Goal: Task Accomplishment & Management: Manage account settings

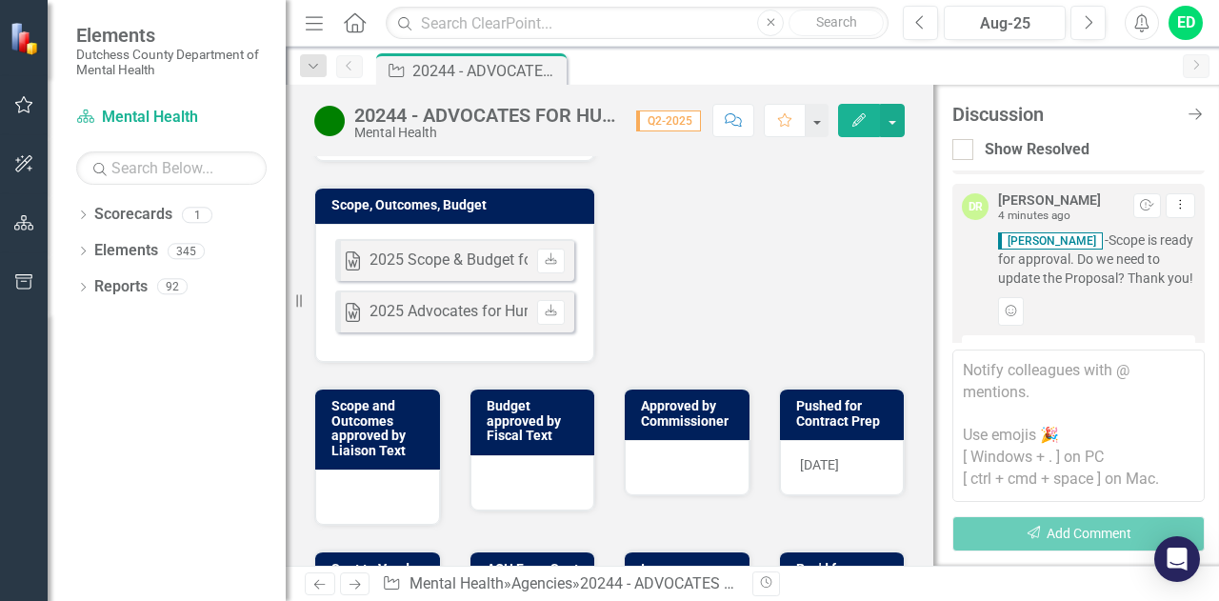
scroll to position [762, 0]
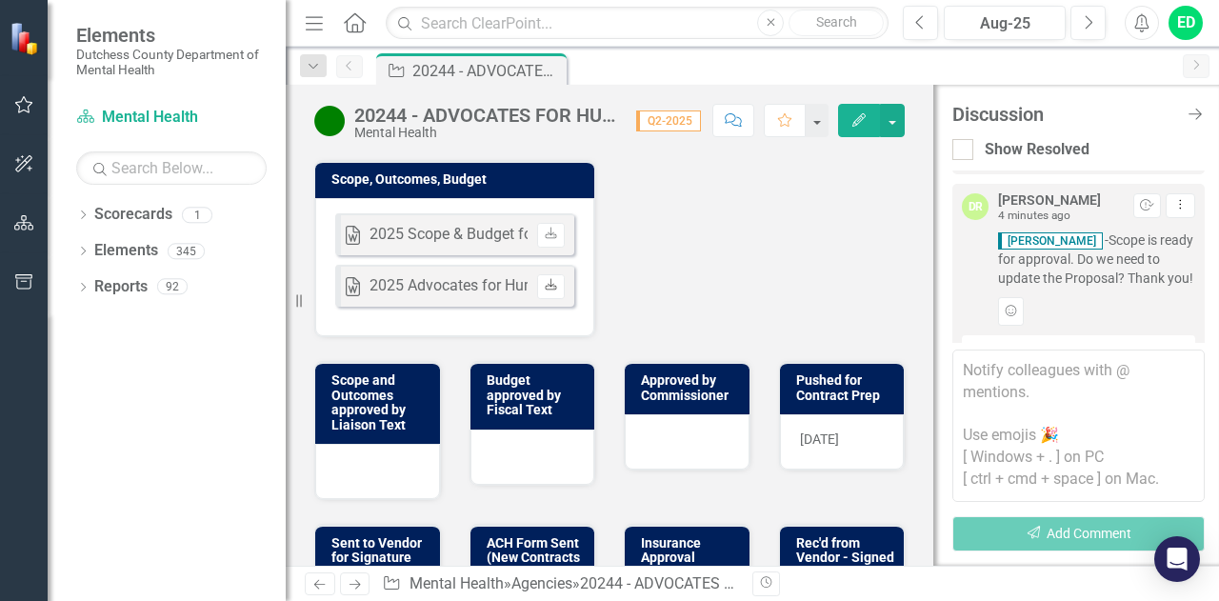
click at [546, 280] on icon "Download" at bounding box center [551, 285] width 14 height 11
click at [551, 229] on icon "Download" at bounding box center [551, 234] width 14 height 11
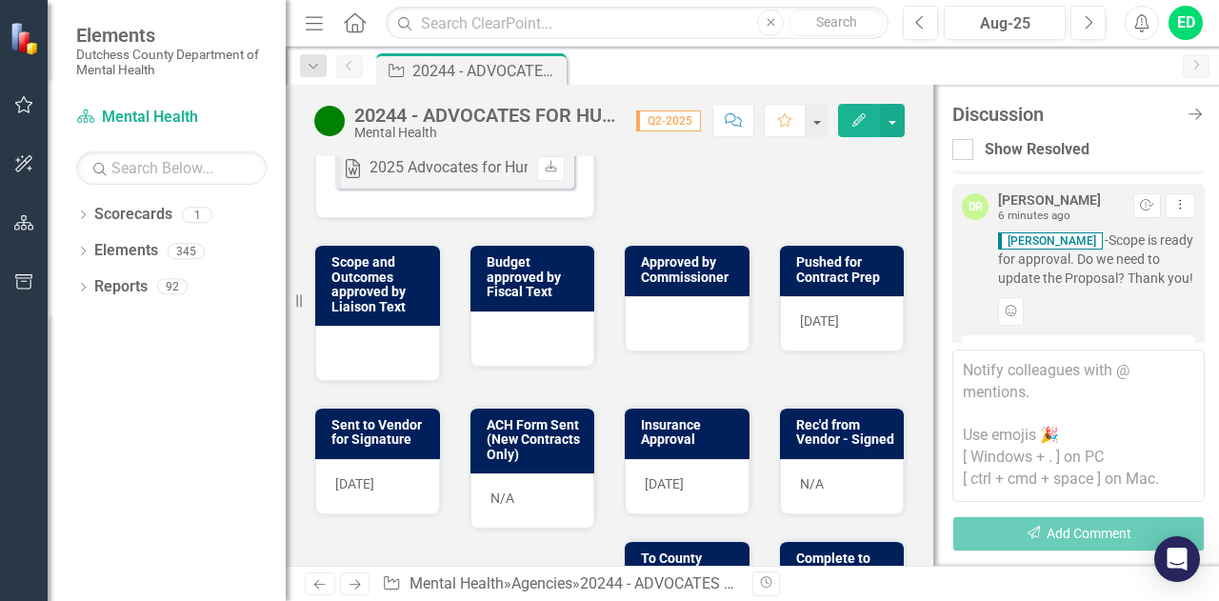
scroll to position [851, 0]
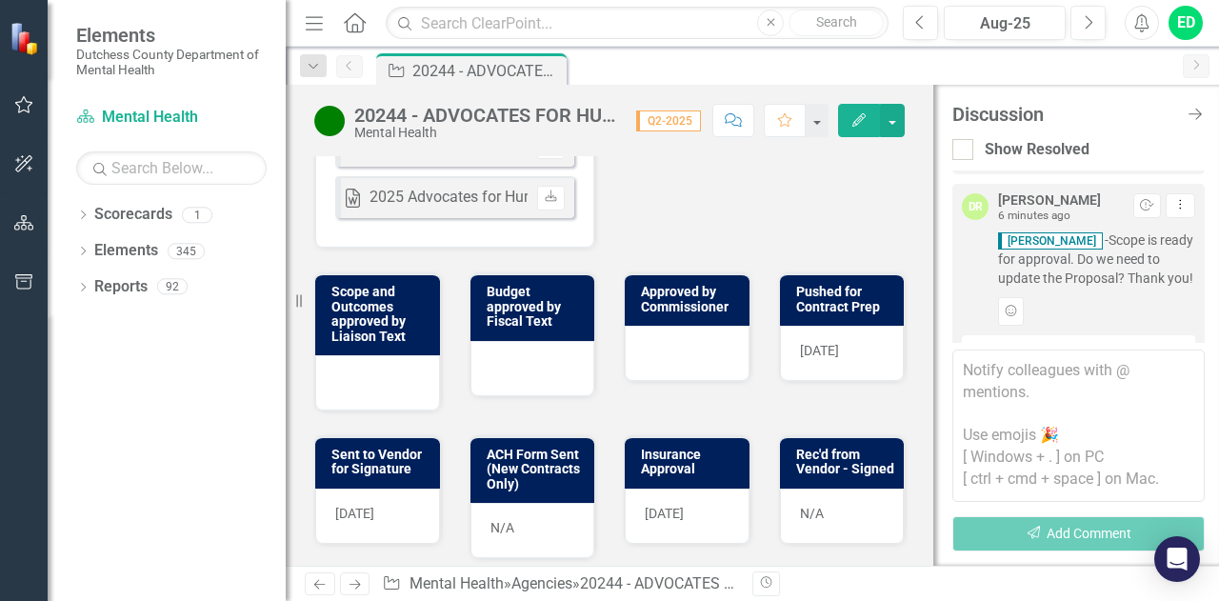
click at [364, 368] on div at bounding box center [377, 382] width 125 height 55
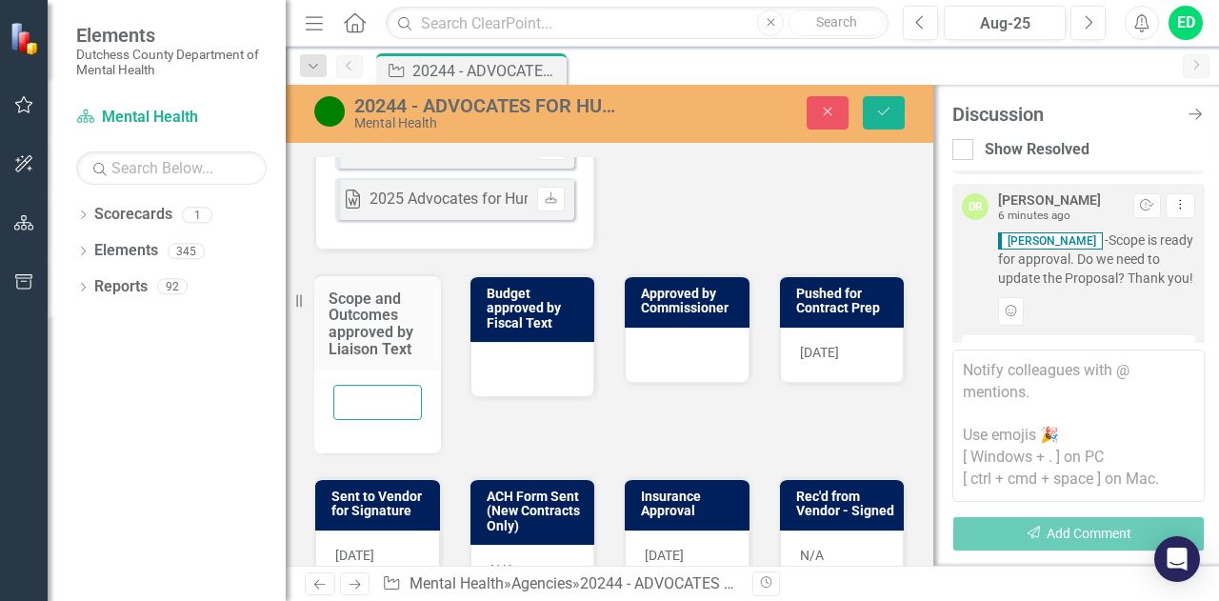
click at [366, 385] on input "text" at bounding box center [377, 402] width 89 height 35
type input "ED [DATE]"
click at [886, 118] on icon "Save" at bounding box center [884, 111] width 17 height 13
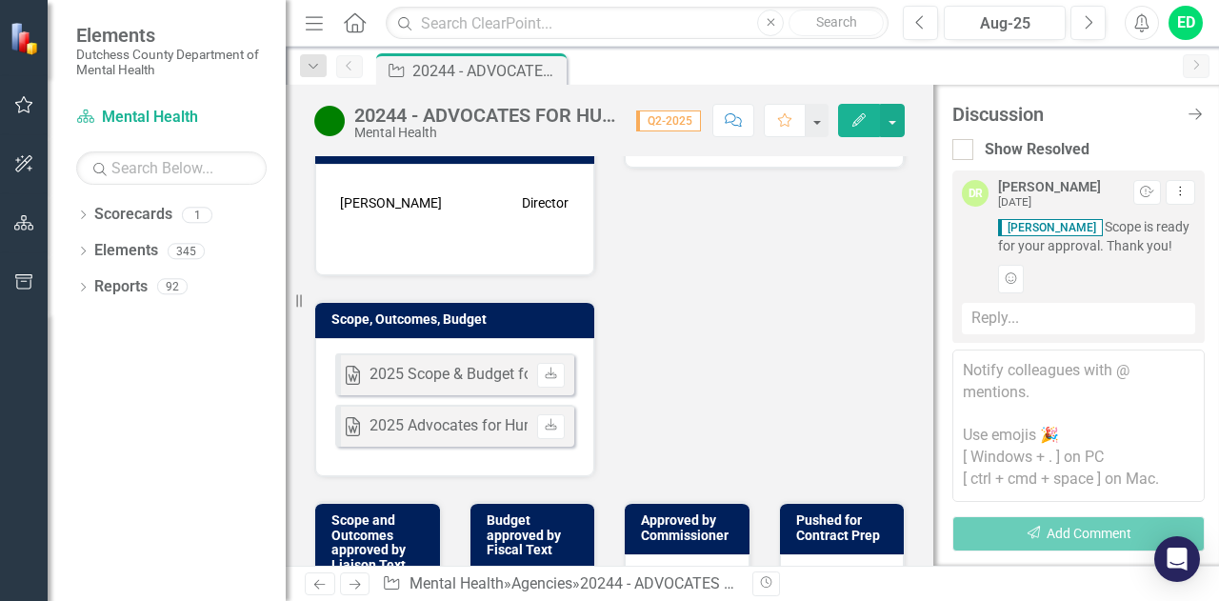
scroll to position [572, 0]
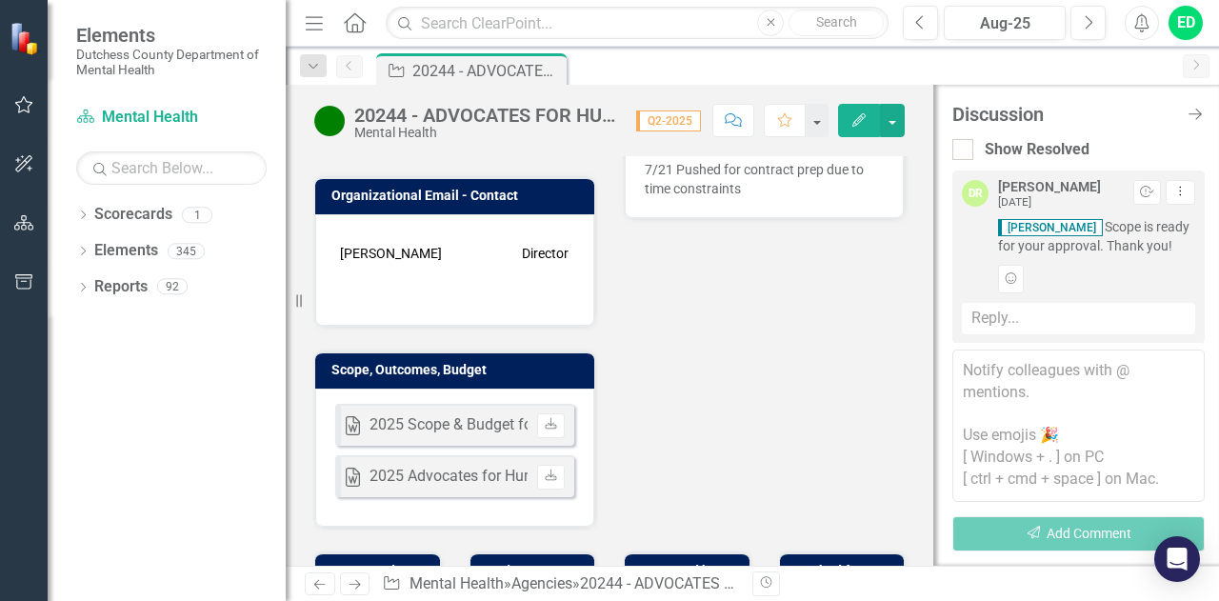
click at [1014, 376] on textarea at bounding box center [1079, 426] width 252 height 152
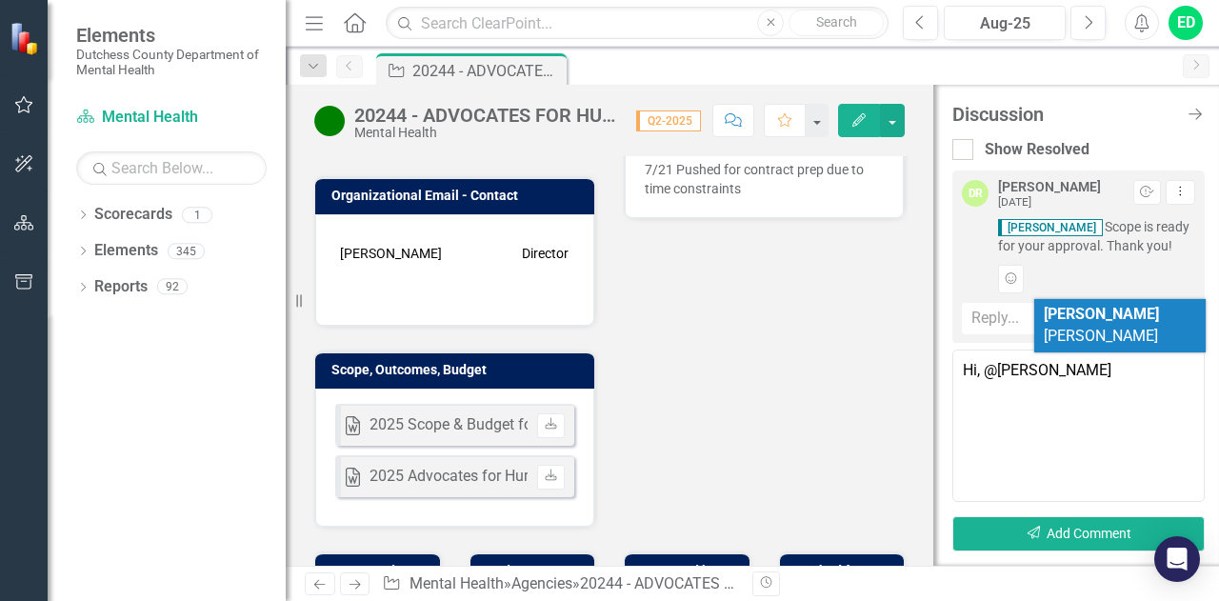
click at [1061, 318] on b "[PERSON_NAME]" at bounding box center [1101, 314] width 115 height 18
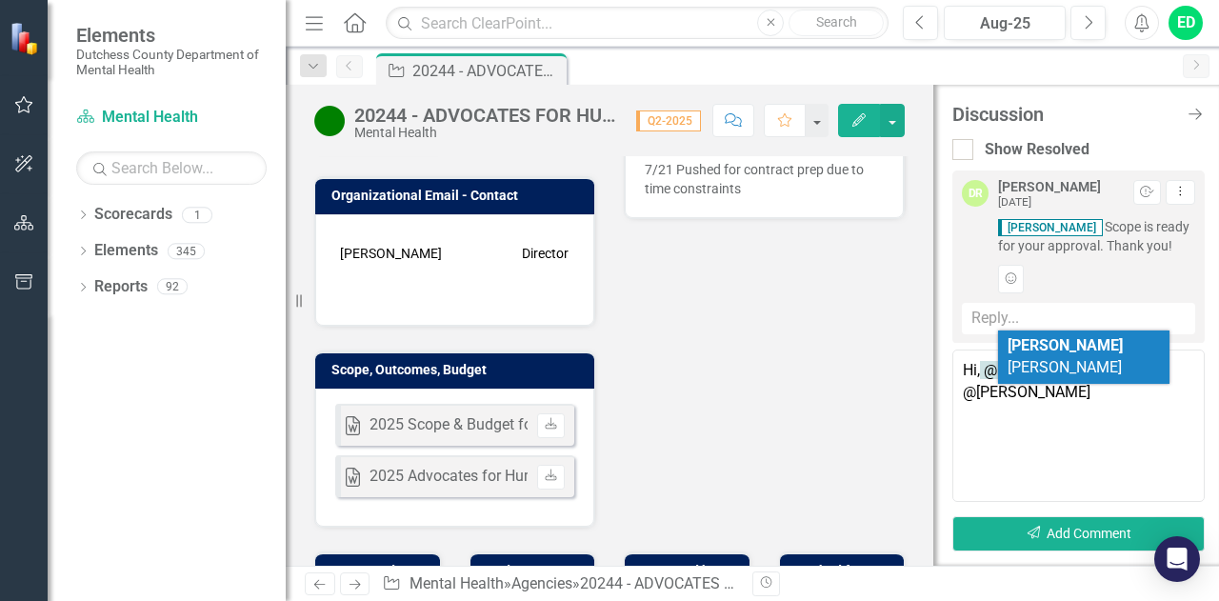
click at [1067, 339] on span "[PERSON_NAME]" at bounding box center [1065, 356] width 115 height 40
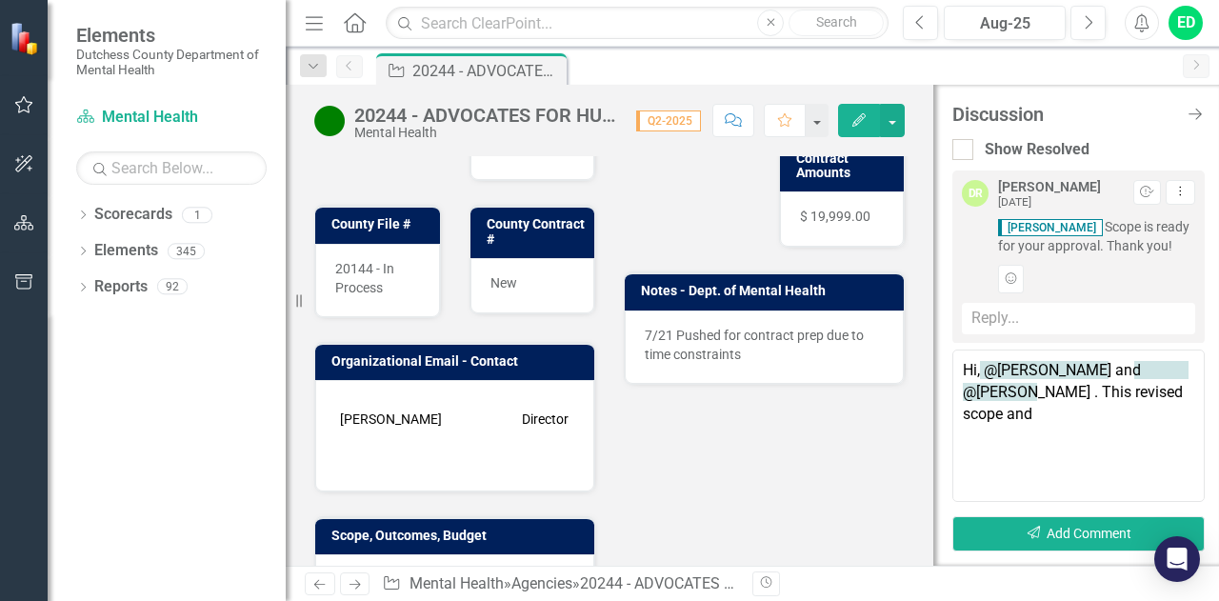
scroll to position [381, 0]
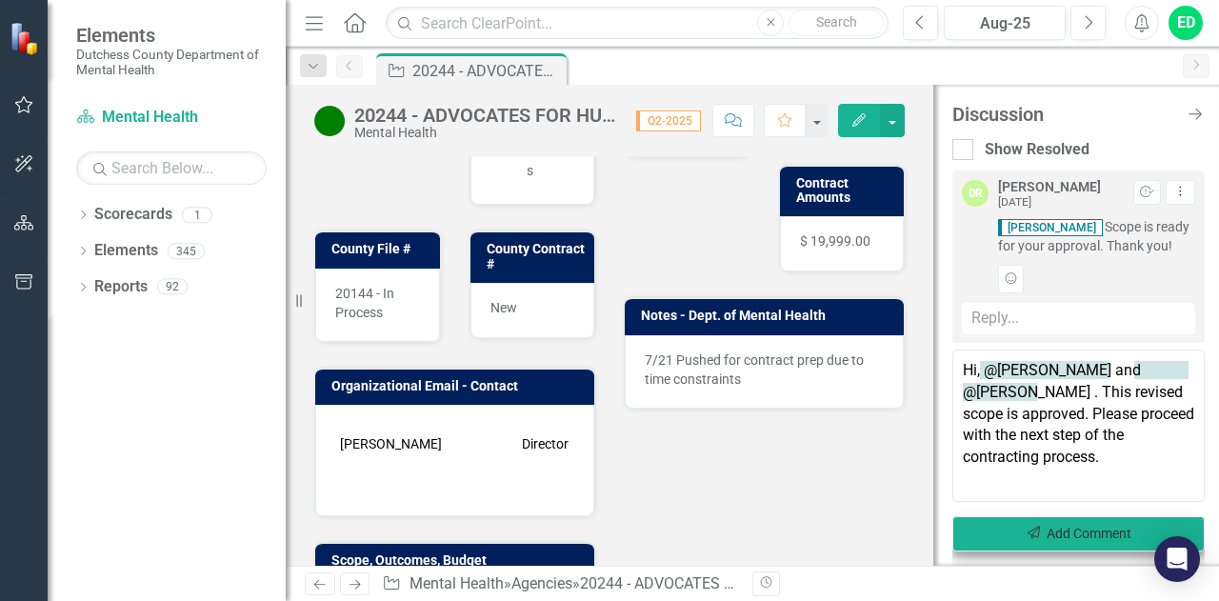
type textarea "Hi, @[PERSON_NAME] and @[PERSON_NAME] . This revised scope is approved. Please …"
click at [1090, 534] on button "Send Add Comment" at bounding box center [1079, 533] width 252 height 35
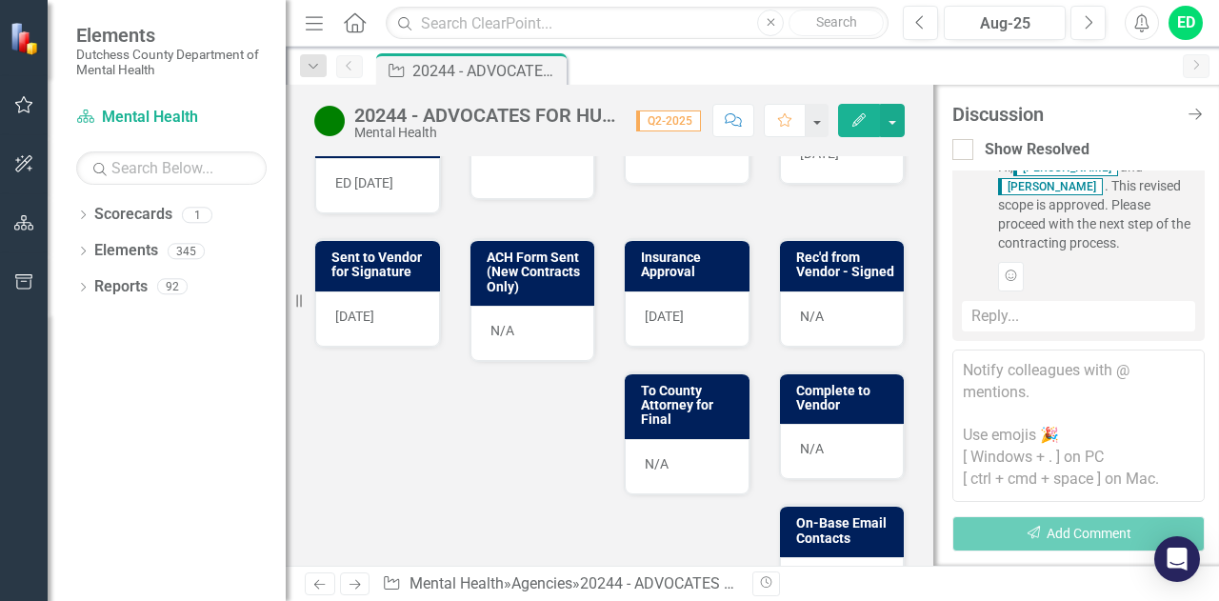
scroll to position [1041, 0]
